Goal: Transaction & Acquisition: Book appointment/travel/reservation

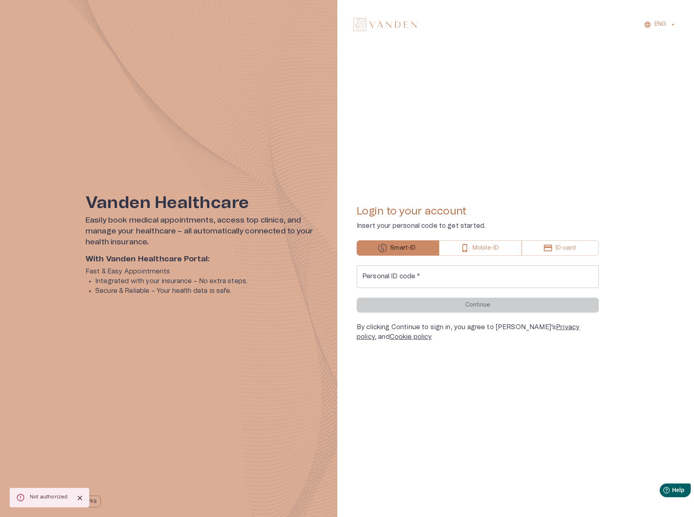
drag, startPoint x: 410, startPoint y: 277, endPoint x: 416, endPoint y: 283, distance: 8.9
click at [410, 277] on input "Personal ID code   *" at bounding box center [478, 276] width 242 height 23
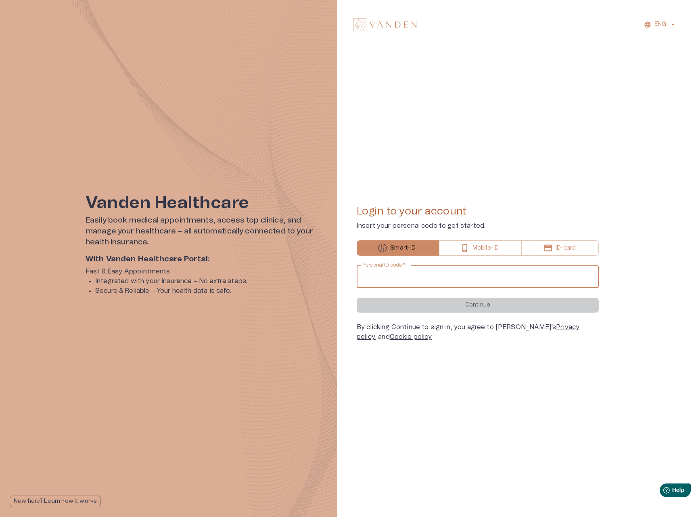
type input "**********"
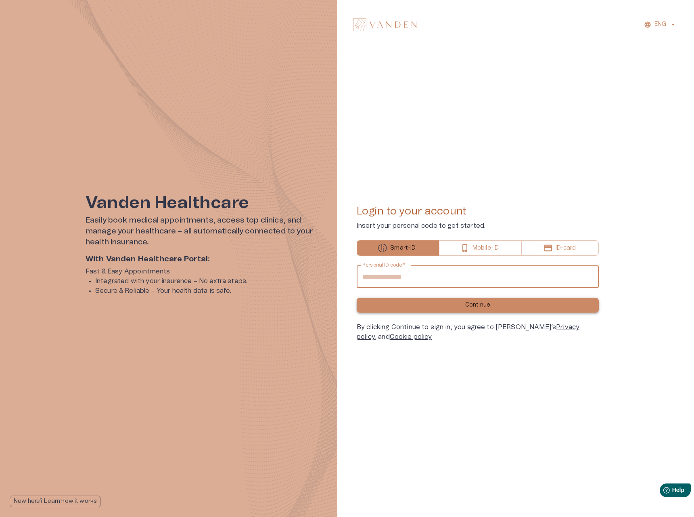
click at [435, 302] on button "Continue" at bounding box center [478, 305] width 242 height 15
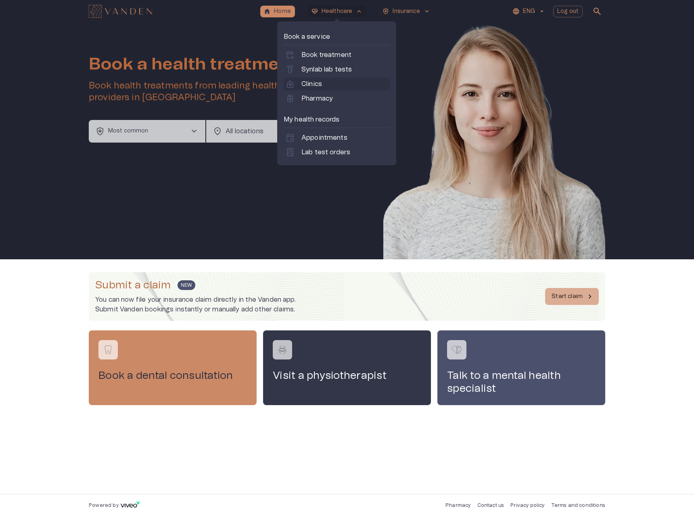
click at [318, 86] on p "Clinics" at bounding box center [312, 84] width 21 height 10
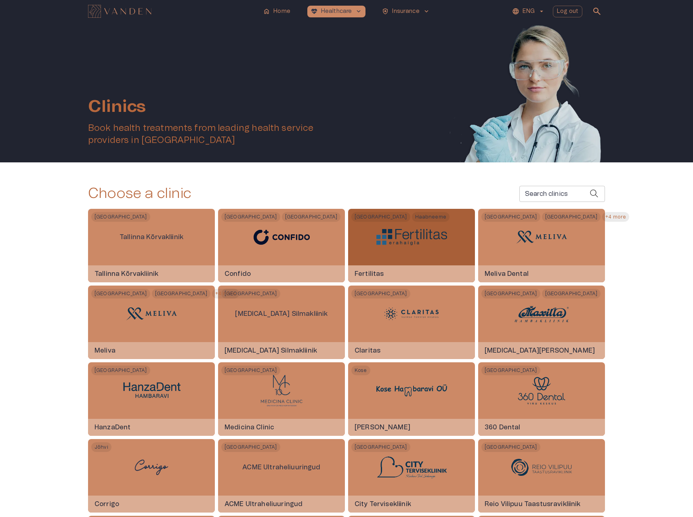
scroll to position [904, 0]
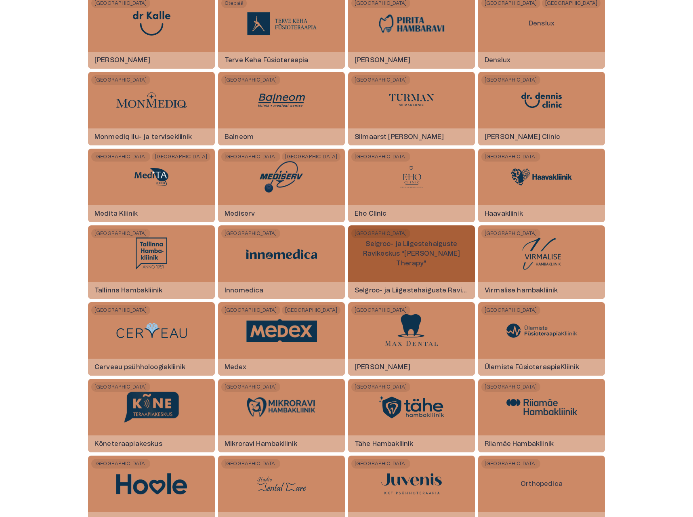
click at [360, 265] on p "Selgroo- ja Liigestehaiguste Ravikeskus "[PERSON_NAME] Therapy"" at bounding box center [411, 254] width 127 height 42
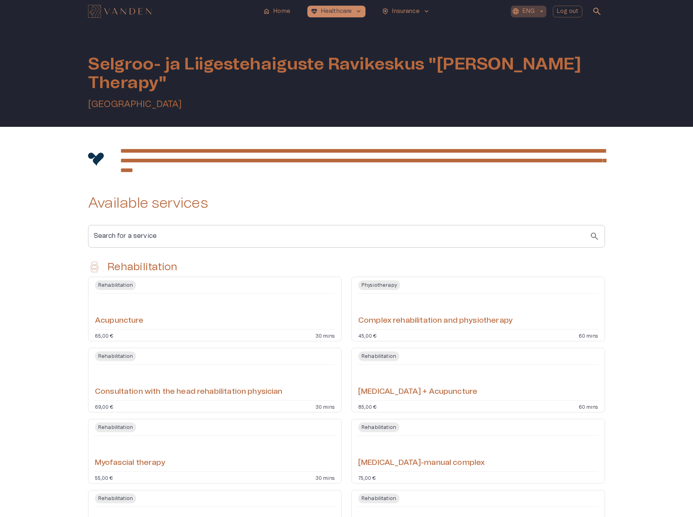
click at [534, 8] on p "ENG" at bounding box center [528, 11] width 12 height 8
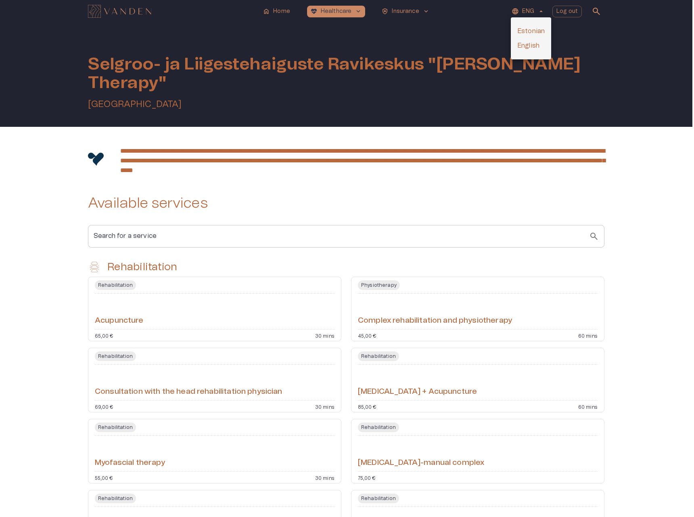
click at [530, 31] on li "Estonian" at bounding box center [531, 31] width 40 height 15
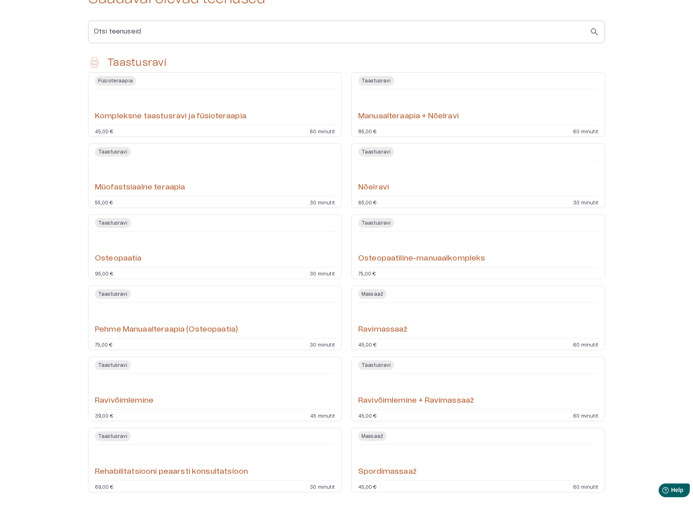
click at [645, 199] on div "**********" at bounding box center [346, 228] width 693 height 612
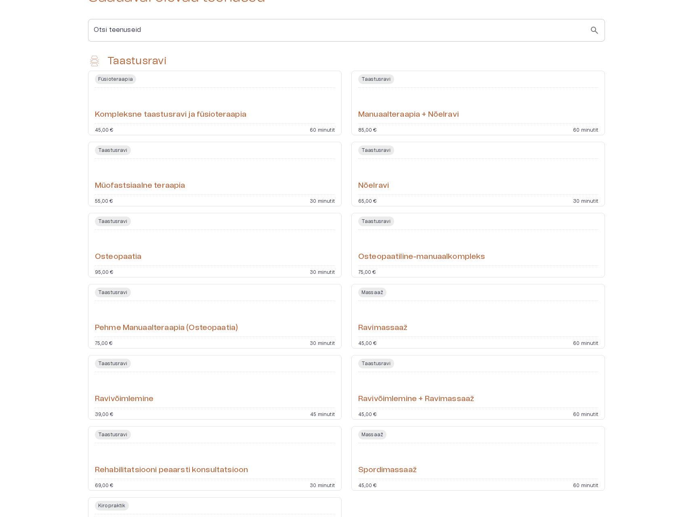
scroll to position [297, 0]
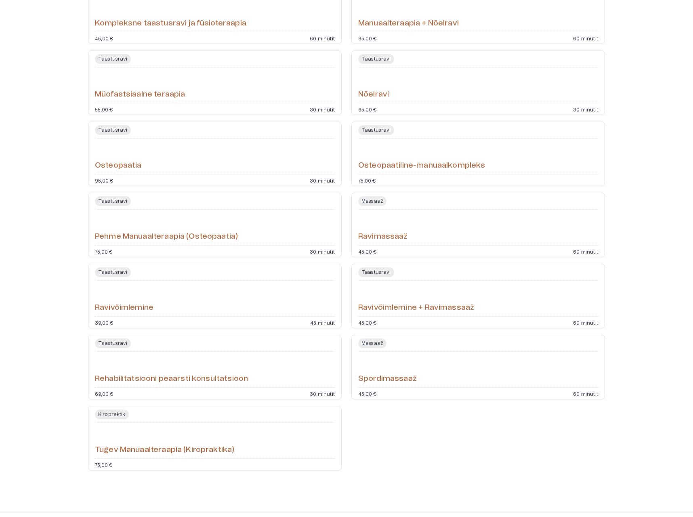
click at [255, 435] on div "Tugev Manuaalteraapia (Kiropraktika)" at bounding box center [215, 440] width 240 height 29
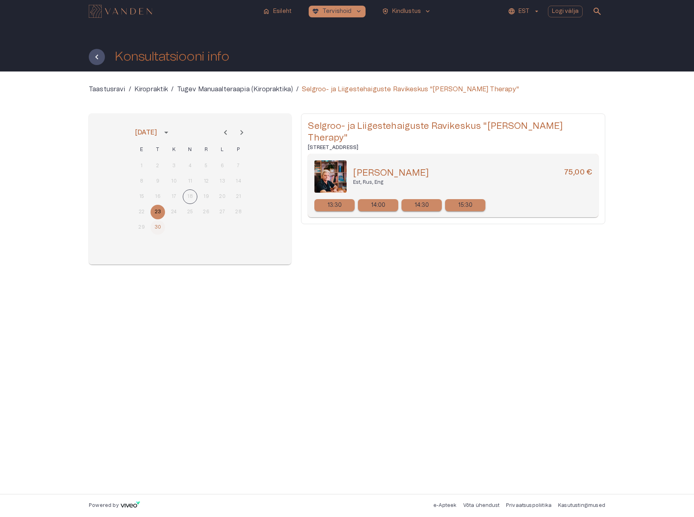
click at [156, 228] on button "30" at bounding box center [158, 227] width 15 height 15
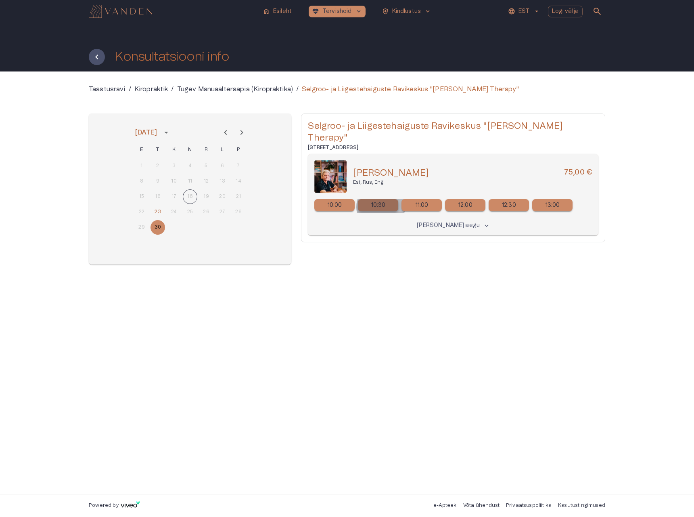
click at [381, 201] on p "10:30" at bounding box center [378, 205] width 15 height 8
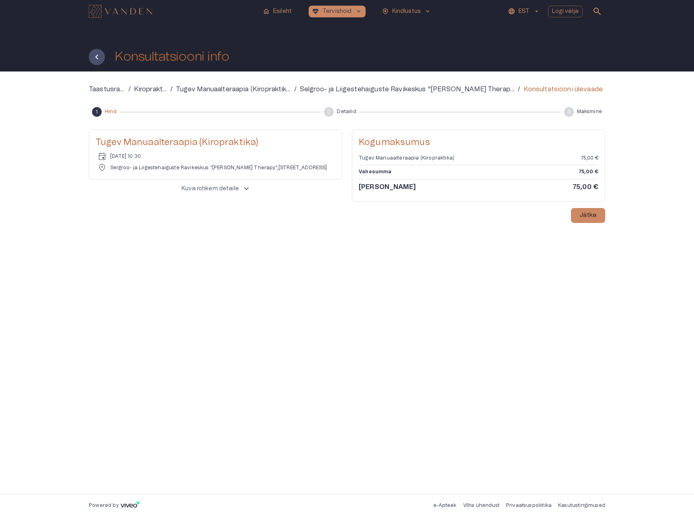
click at [193, 191] on p "Kuva rohkem detaile" at bounding box center [210, 188] width 57 height 8
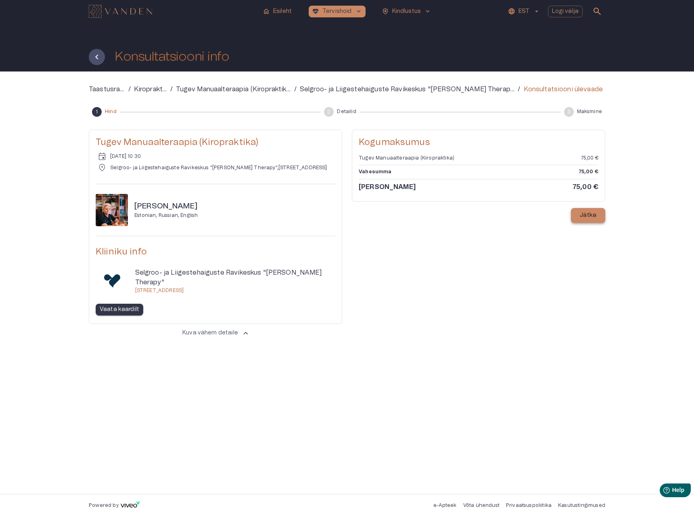
click at [586, 216] on p "Jätka" at bounding box center [588, 215] width 17 height 8
